Goal: Information Seeking & Learning: Learn about a topic

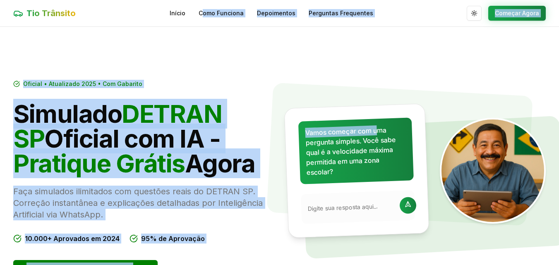
drag, startPoint x: 380, startPoint y: 124, endPoint x: 204, endPoint y: -29, distance: 233.1
